Goal: Communication & Community: Participate in discussion

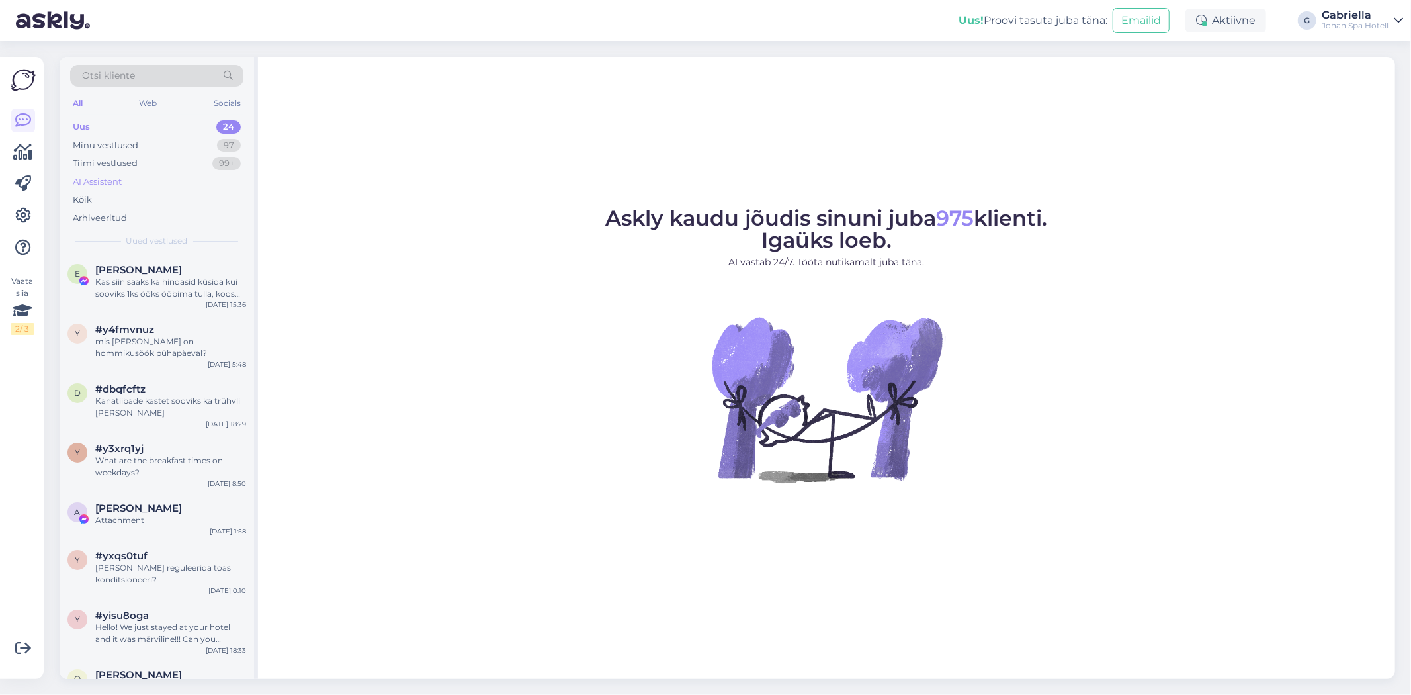
click at [173, 180] on div "AI Assistent" at bounding box center [156, 182] width 173 height 19
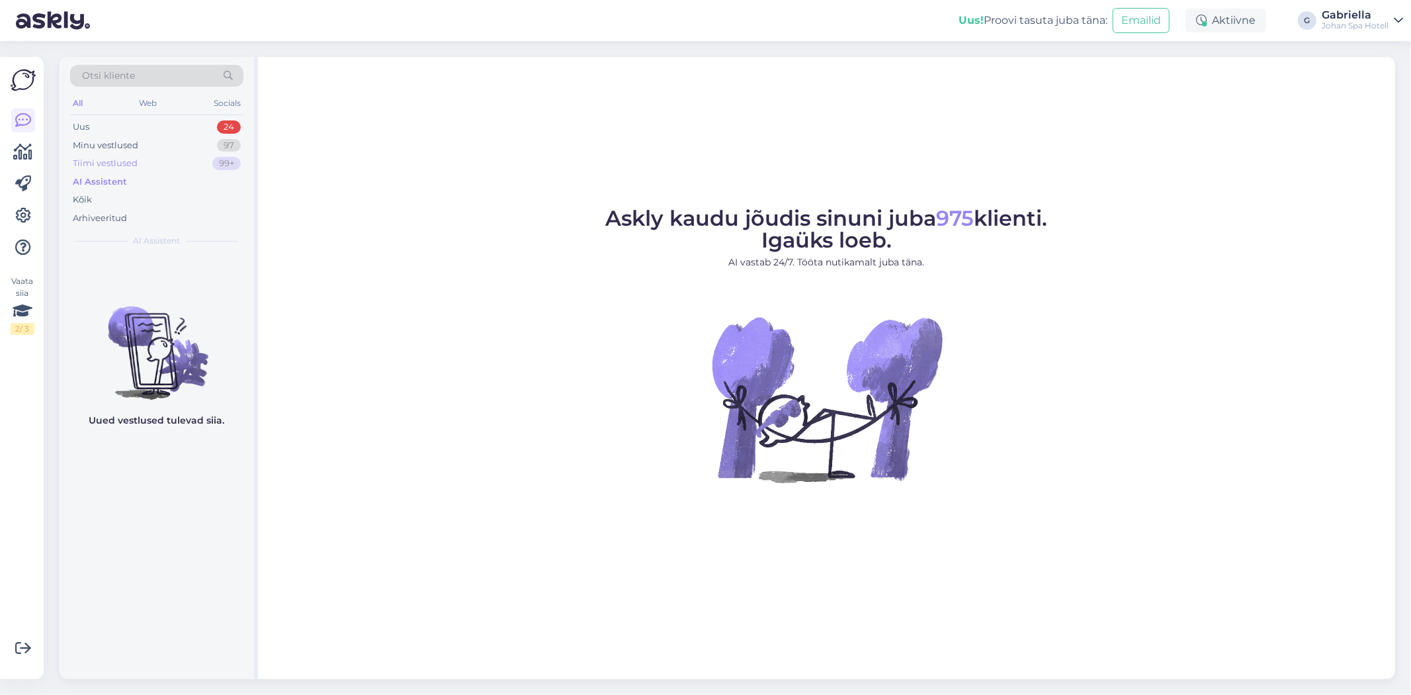
click at [183, 161] on div "Tiimi vestlused 99+" at bounding box center [156, 163] width 173 height 19
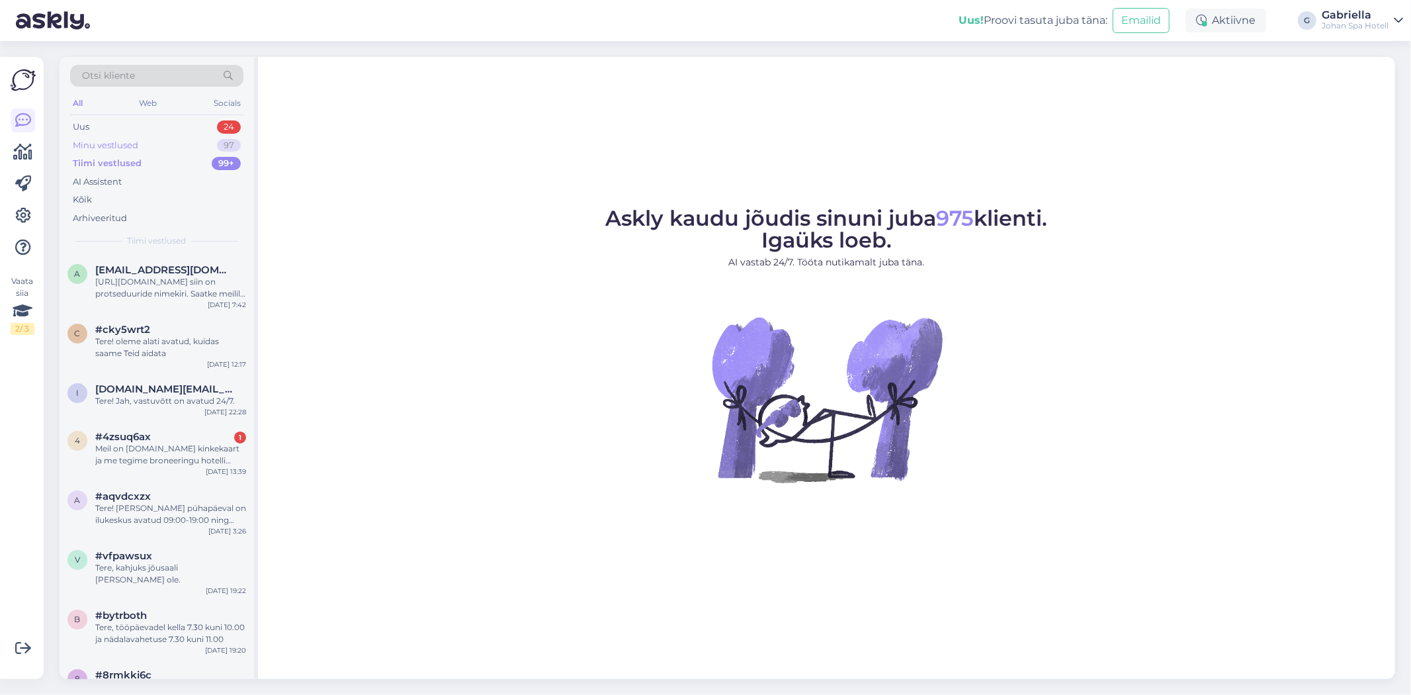
click at [159, 140] on div "Minu vestlused 97" at bounding box center [156, 145] width 173 height 19
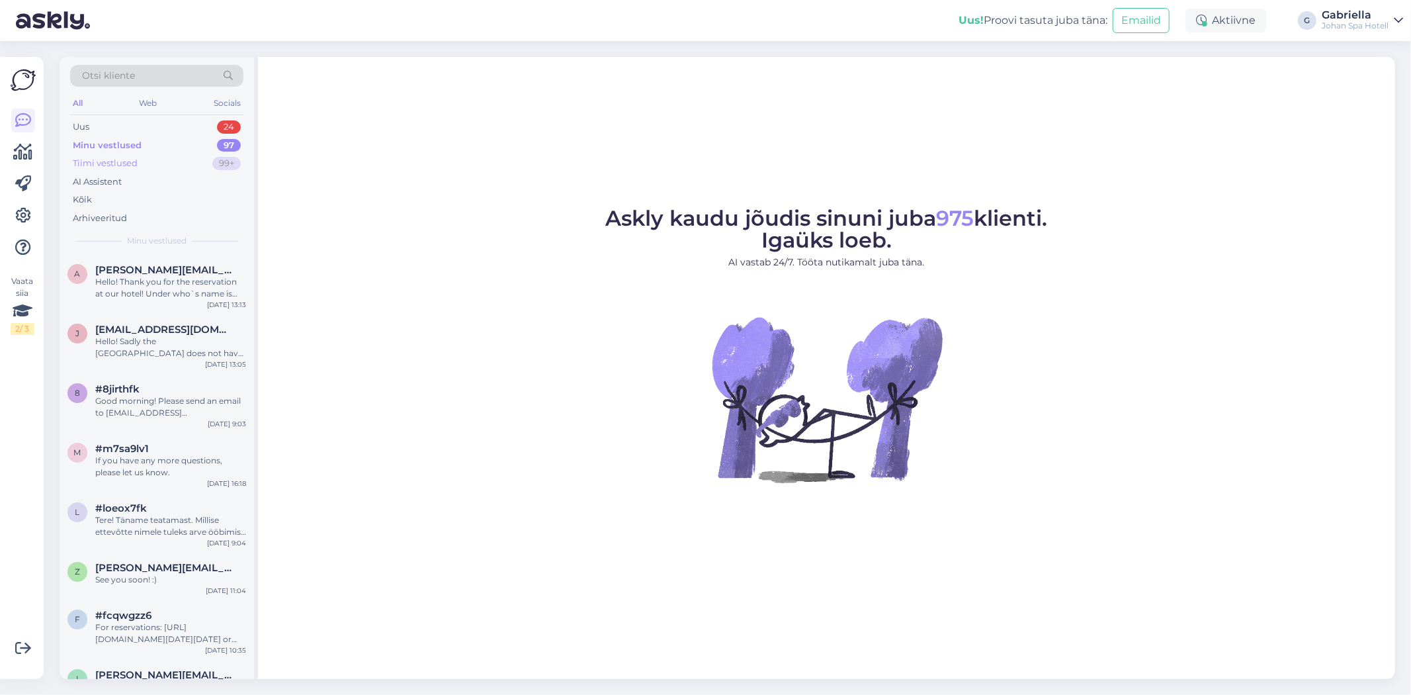
click at [154, 162] on div "Tiimi vestlused 99+" at bounding box center [156, 163] width 173 height 19
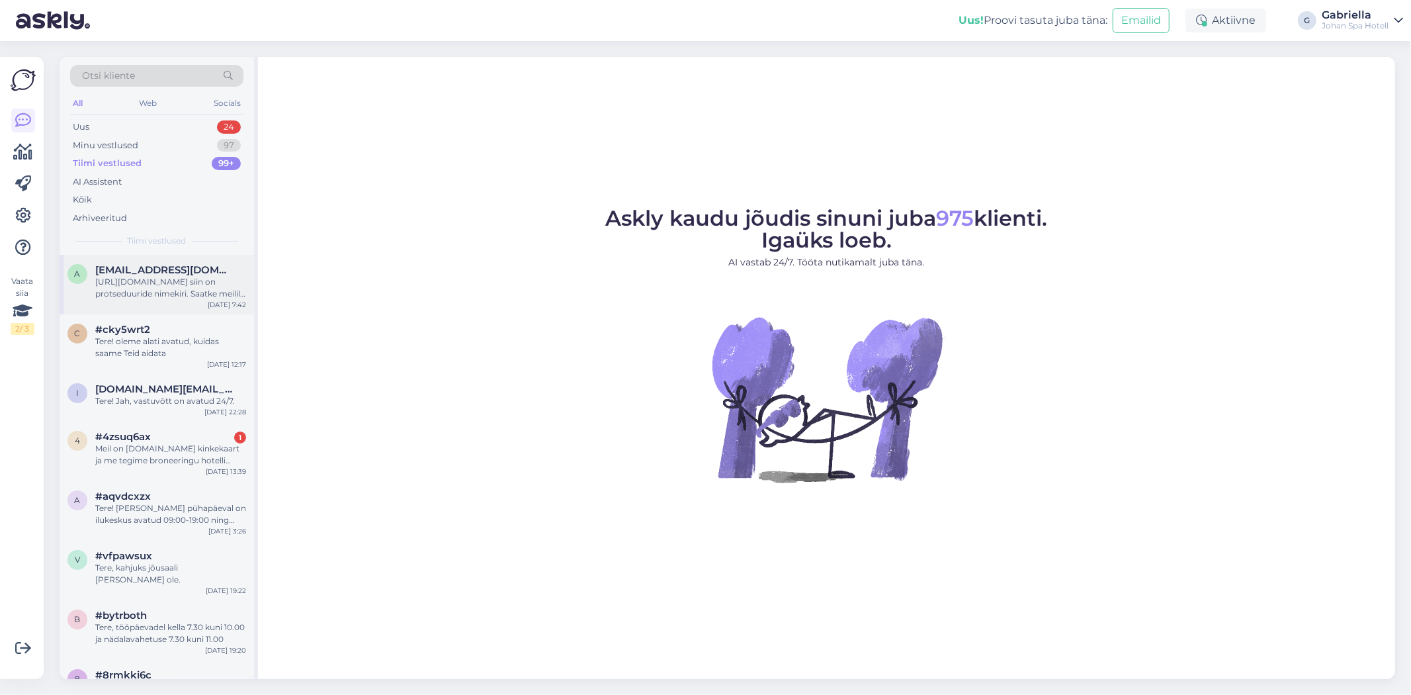
click at [169, 276] on div "[URL][DOMAIN_NAME] siin on protseduuride nimekiri. Saatke meilile millist prots…" at bounding box center [170, 288] width 151 height 24
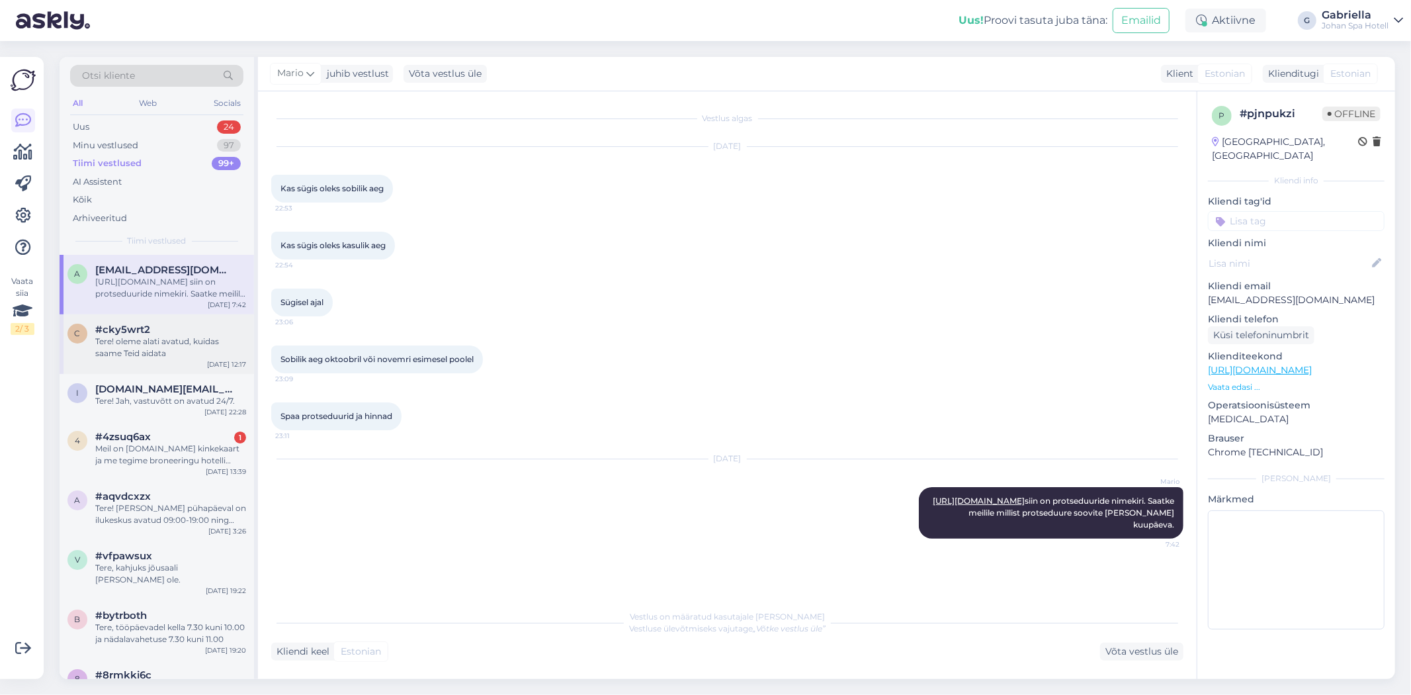
click at [179, 342] on div "Tere! oleme alati avatud, kuidas saame Teid aidata" at bounding box center [170, 347] width 151 height 24
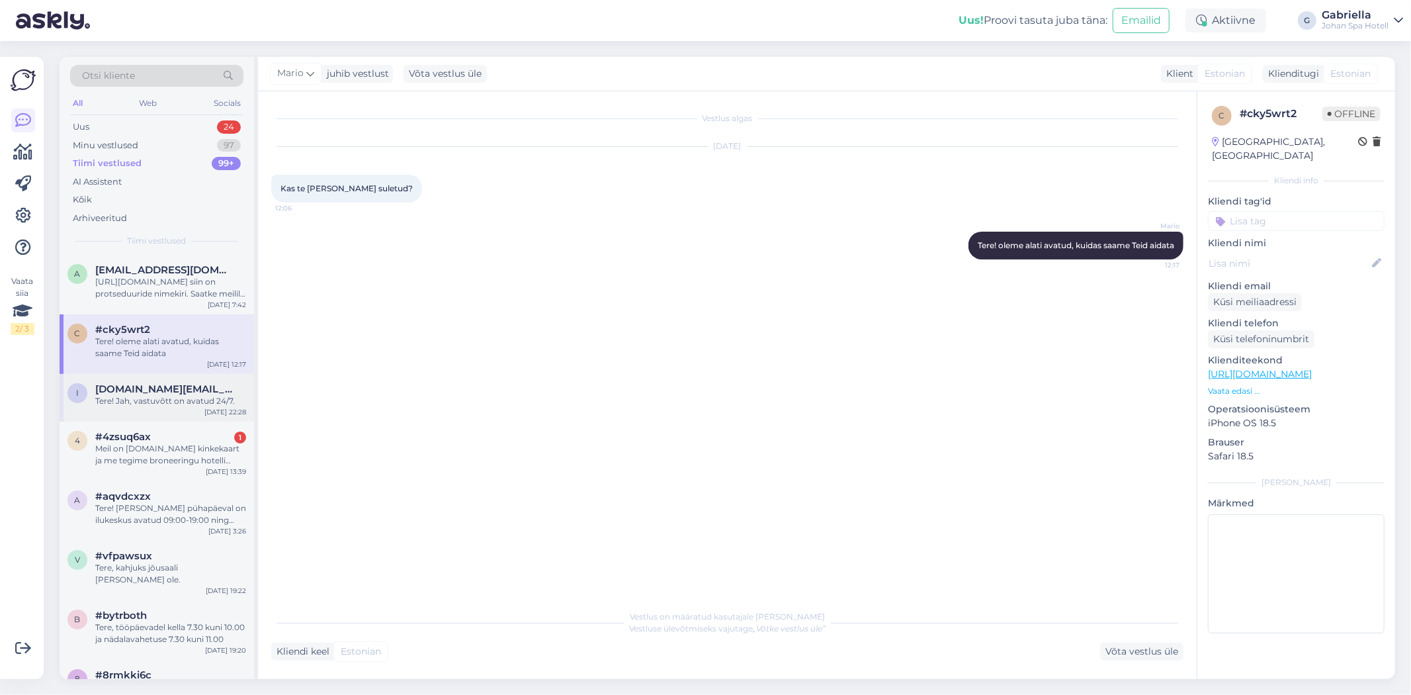
click at [177, 406] on div "Tere! Jah, vastuvõtt on avatud 24/7." at bounding box center [170, 401] width 151 height 12
click at [181, 355] on div "Tere! oleme alati avatud, kuidas saame Teid aidata" at bounding box center [170, 347] width 151 height 24
